Goal: Transaction & Acquisition: Subscribe to service/newsletter

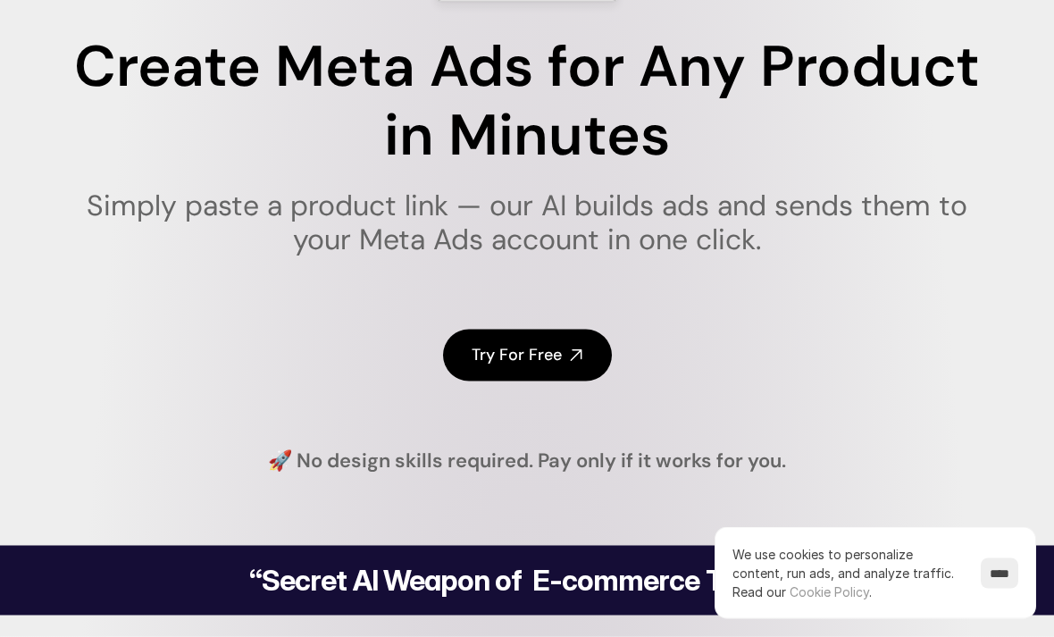
scroll to position [169, 0]
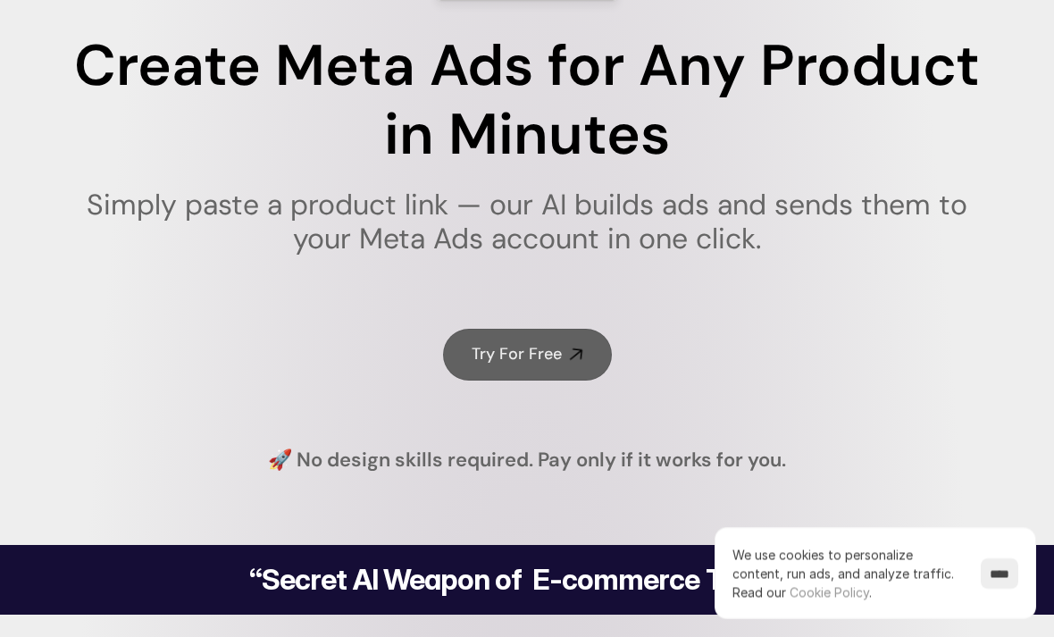
click at [545, 343] on h4 "Try For Free" at bounding box center [517, 354] width 90 height 22
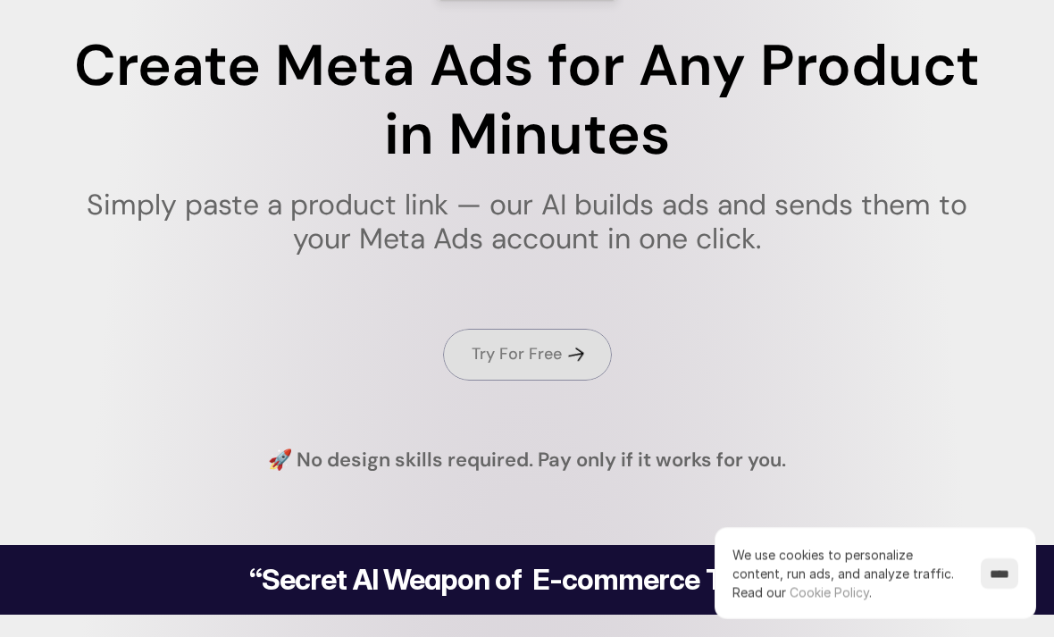
scroll to position [197, 0]
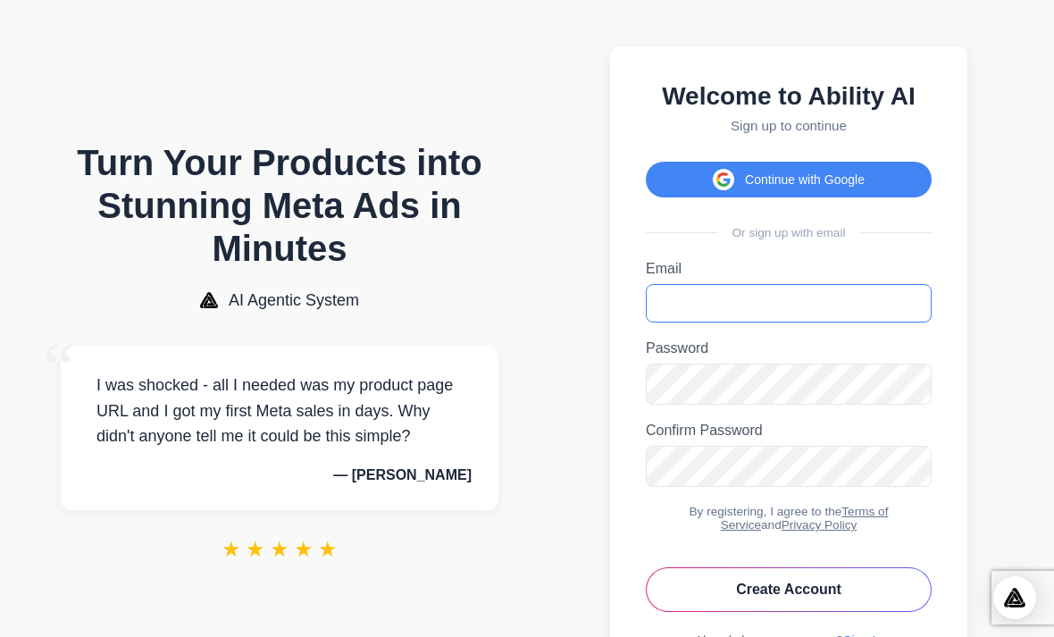
click at [921, 306] on input "Email" at bounding box center [789, 303] width 286 height 38
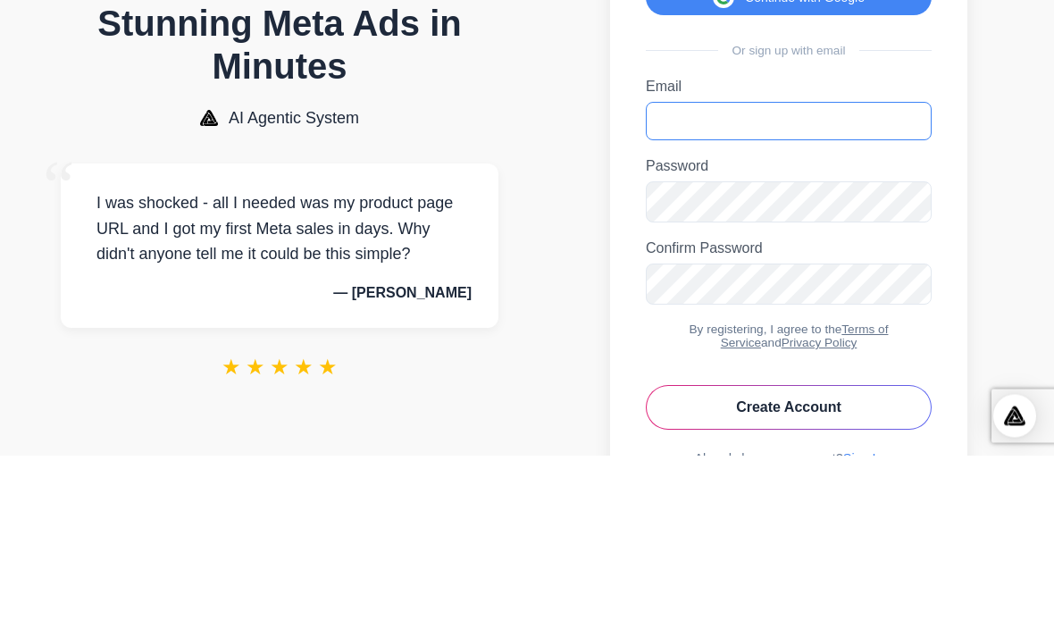
type input "**********"
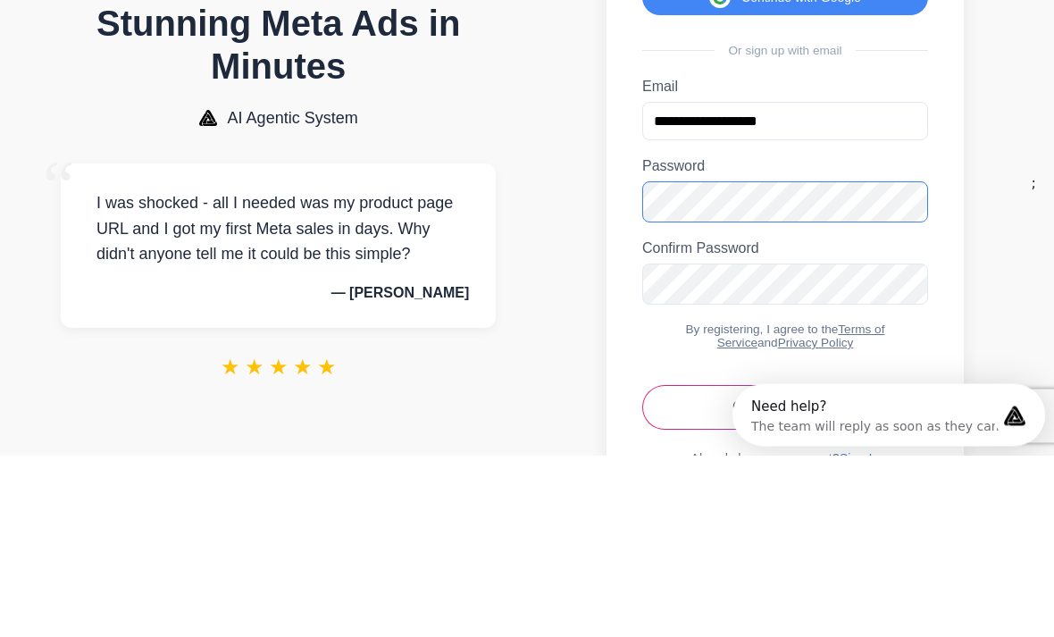
scroll to position [113, 0]
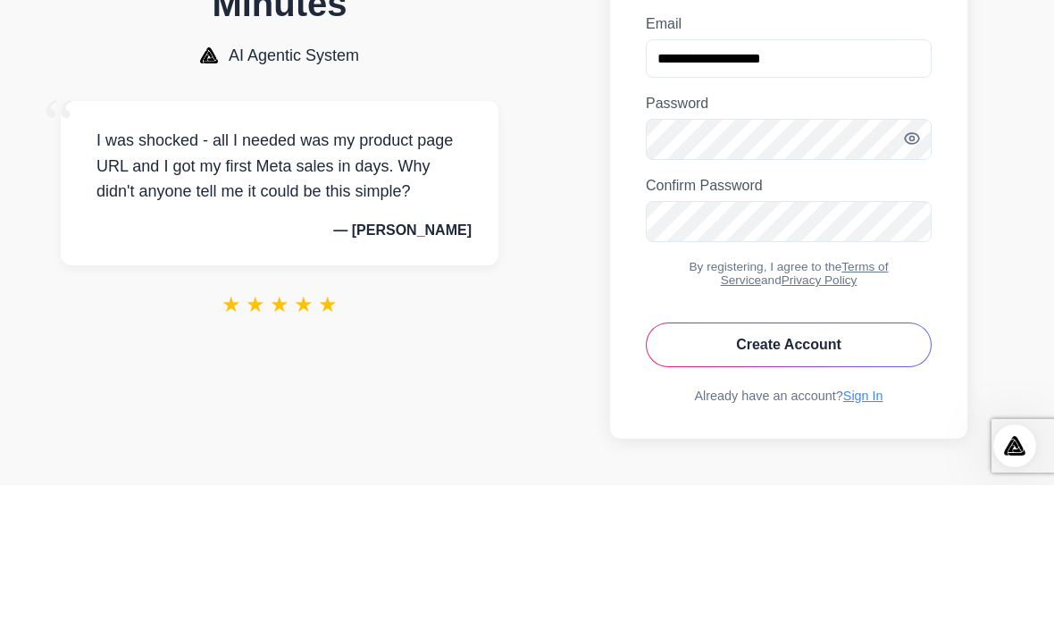
click at [1043, 220] on body "Turn Your Products into Stunning Meta Ads in Minutes AI Agentic System “ I was …" at bounding box center [527, 272] width 1054 height 730
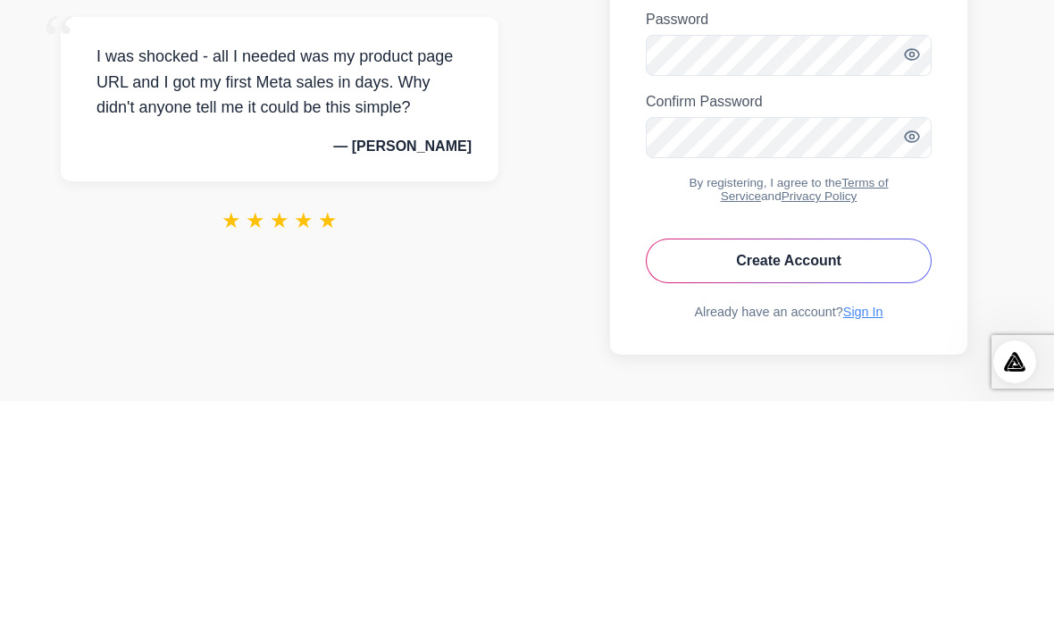
click at [1026, 201] on section "**********" at bounding box center [788, 272] width 495 height 694
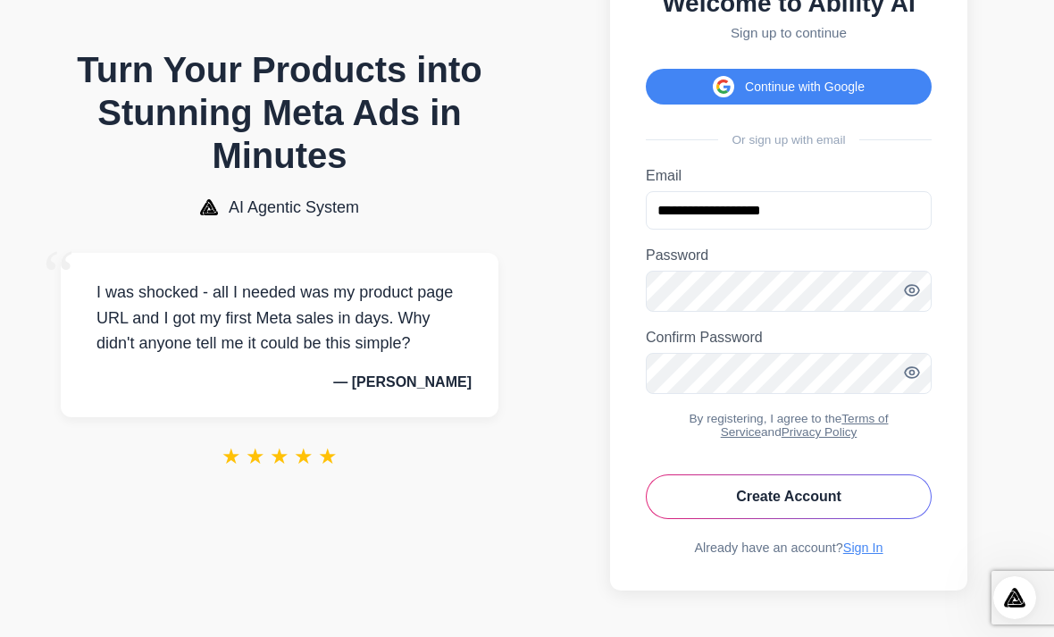
click at [829, 496] on button "Create Account" at bounding box center [789, 496] width 286 height 45
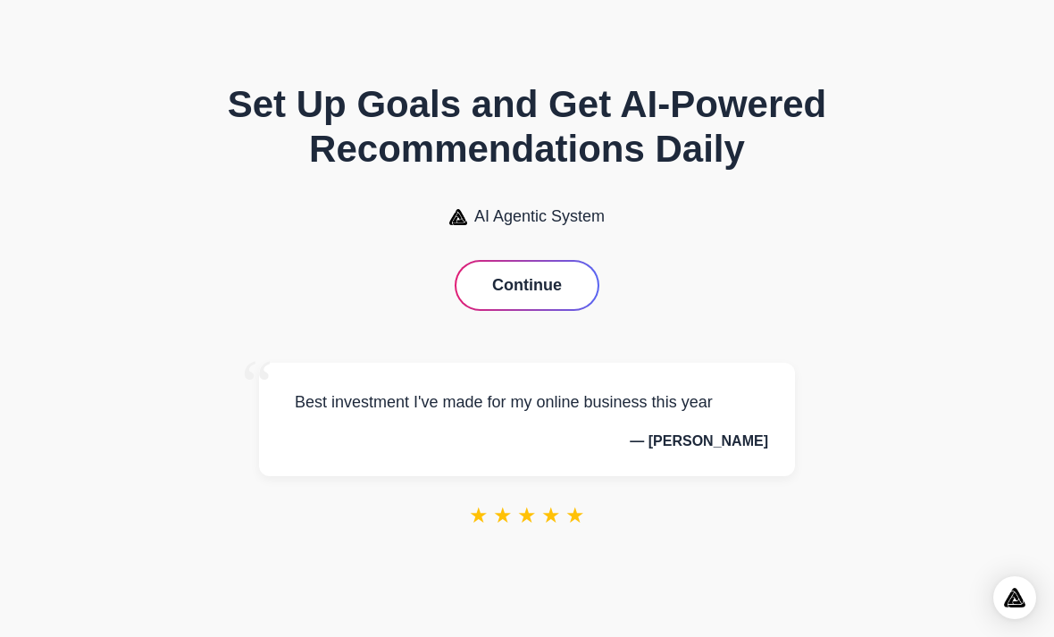
click at [555, 304] on button "Continue" at bounding box center [526, 285] width 141 height 47
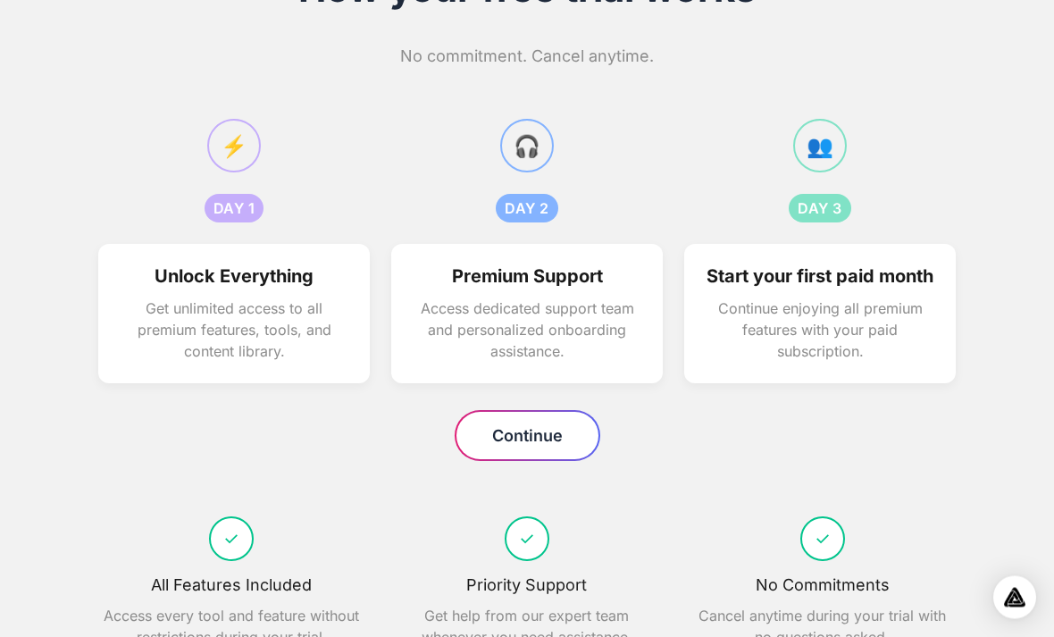
scroll to position [106, 0]
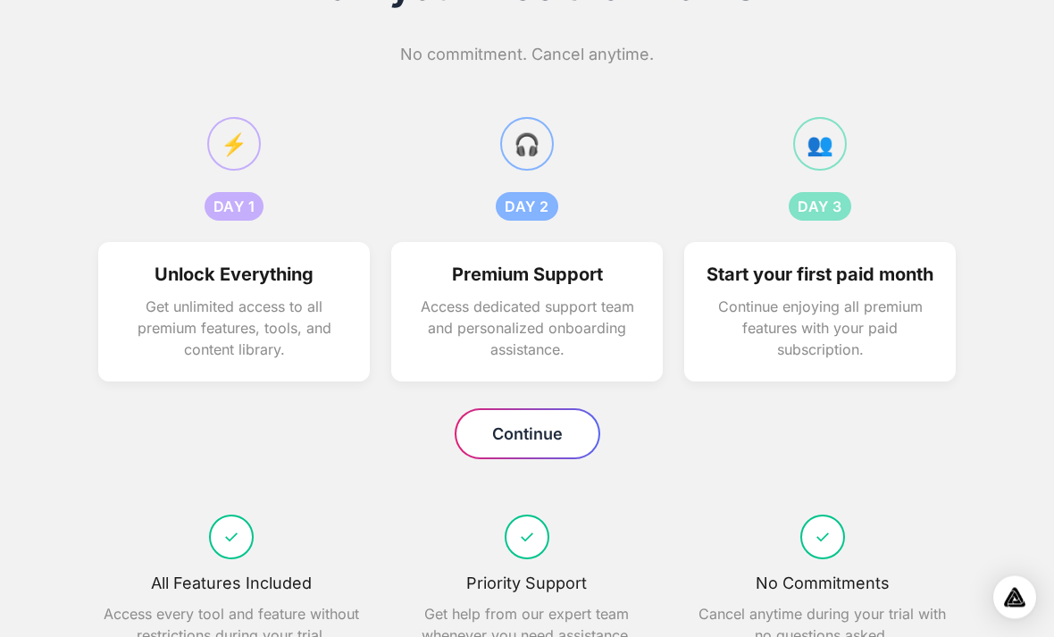
click at [558, 451] on button "Continue" at bounding box center [527, 434] width 142 height 47
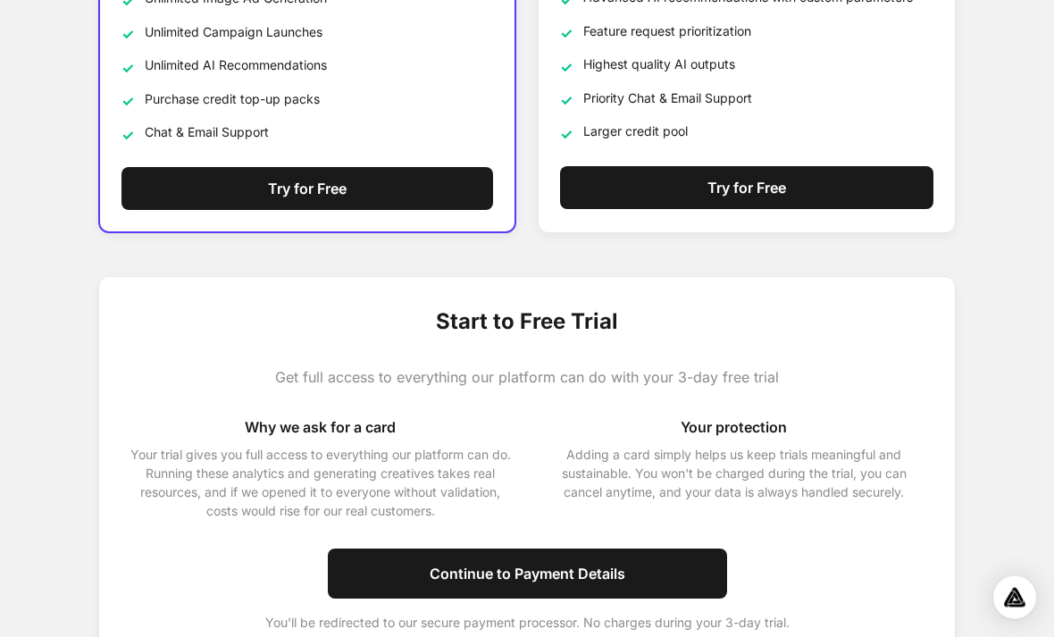
scroll to position [538, 0]
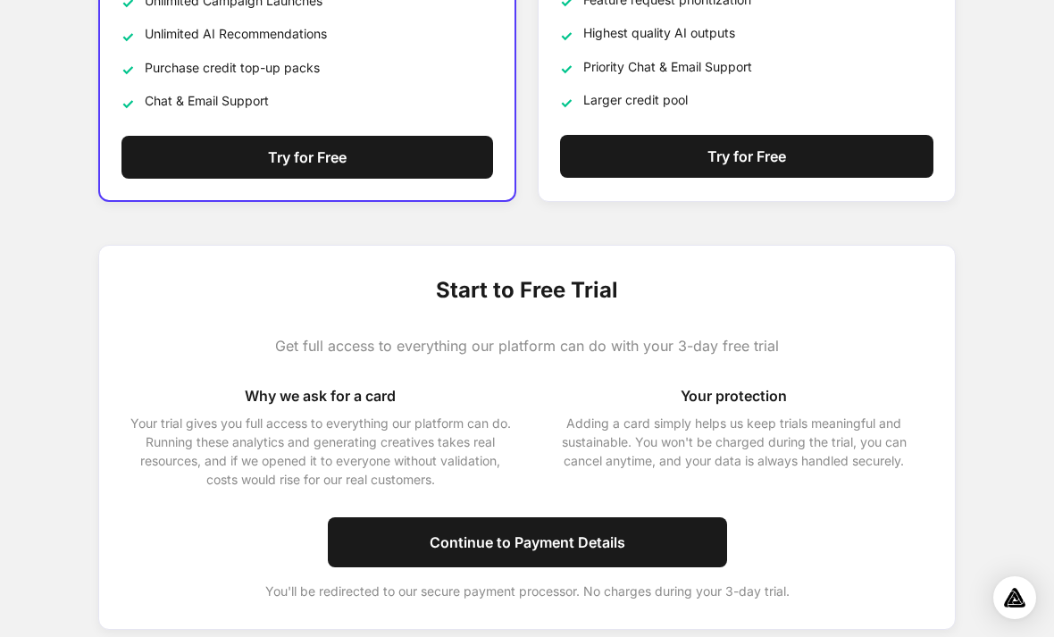
click at [651, 534] on button "Continue to Payment Details" at bounding box center [527, 542] width 399 height 50
